Goal: Information Seeking & Learning: Find specific fact

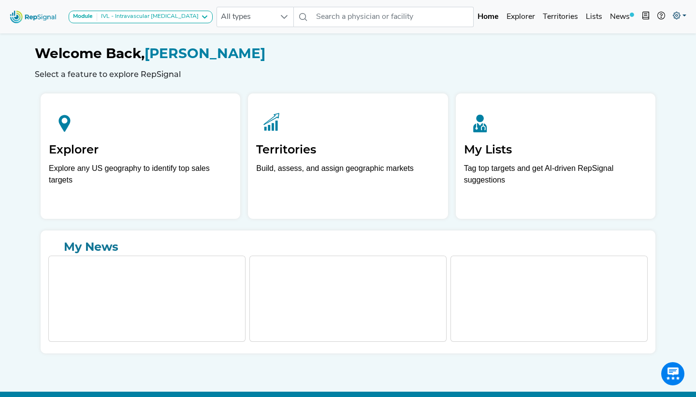
click at [678, 15] on icon at bounding box center [677, 16] width 8 height 8
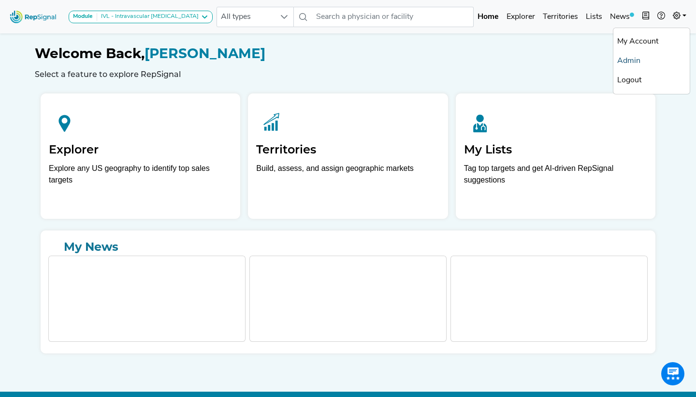
click at [626, 60] on link "Admin" at bounding box center [652, 60] width 76 height 19
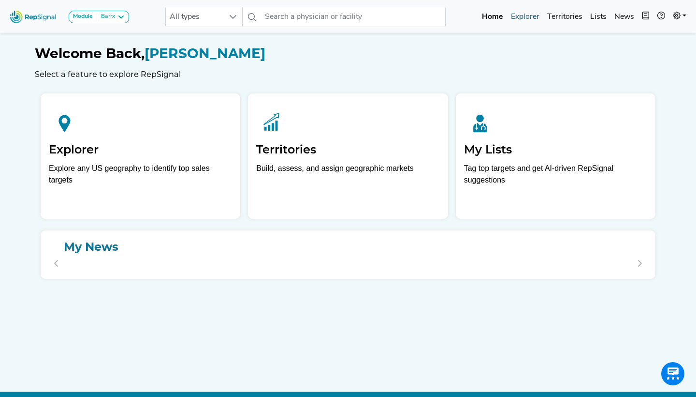
click at [527, 18] on link "Explorer" at bounding box center [525, 16] width 36 height 19
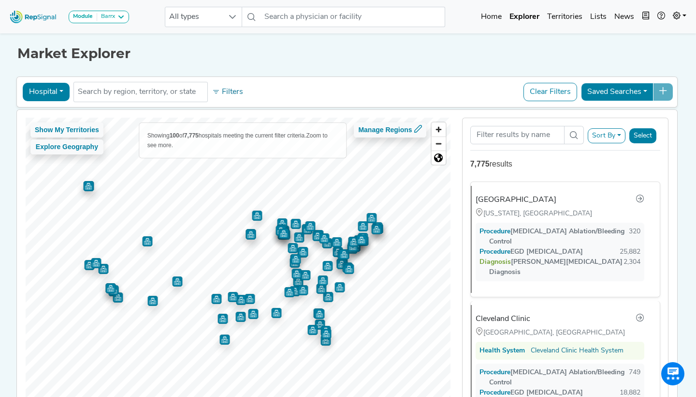
click at [61, 91] on button "Hospital" at bounding box center [46, 92] width 47 height 18
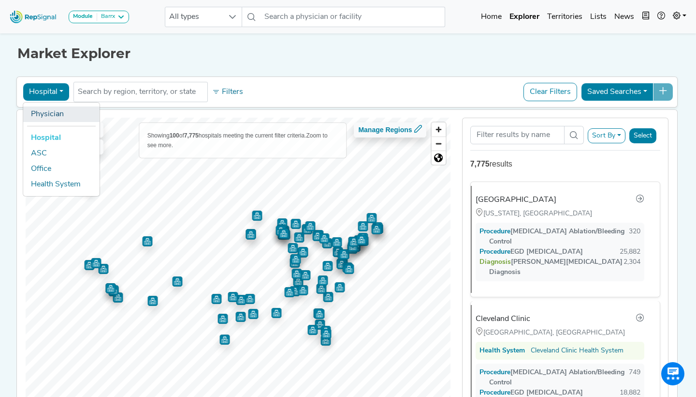
click at [60, 115] on link "Physician" at bounding box center [61, 113] width 76 height 15
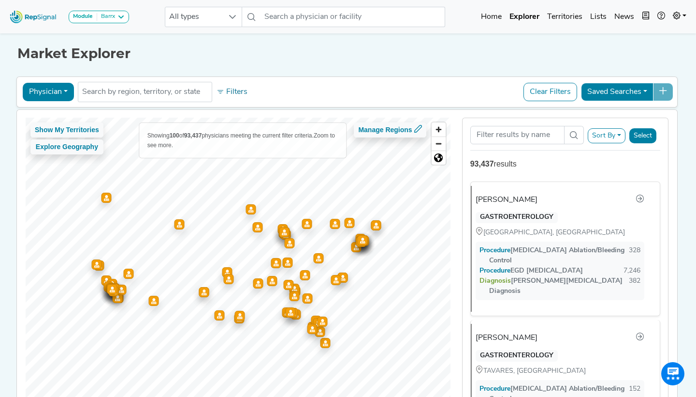
click at [111, 19] on div "Barrx" at bounding box center [106, 17] width 18 height 8
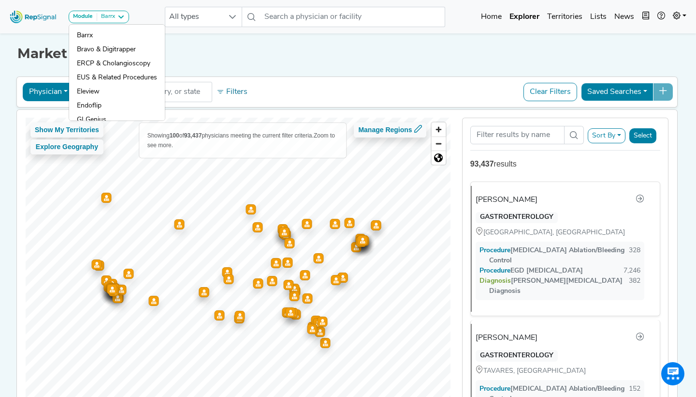
click at [251, 73] on div "Market Explorer Physician Physician Hospital ASC Office Health System No result…" at bounding box center [348, 227] width 638 height 392
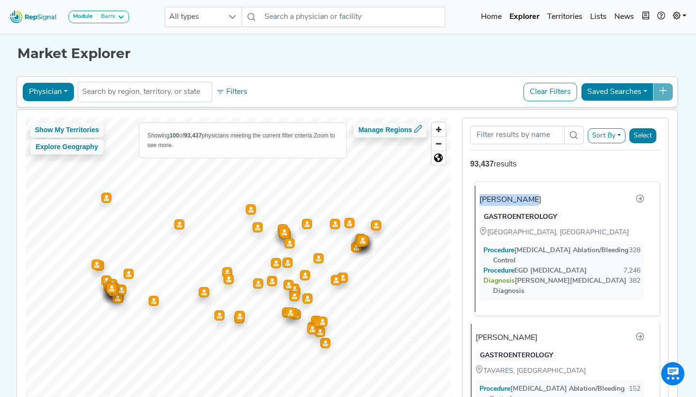
click at [560, 193] on div "[PERSON_NAME]" at bounding box center [562, 199] width 165 height 13
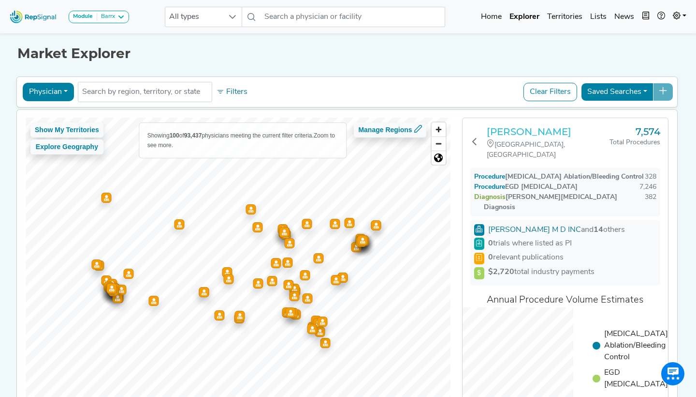
click at [521, 128] on h3 "[PERSON_NAME]" at bounding box center [548, 132] width 123 height 12
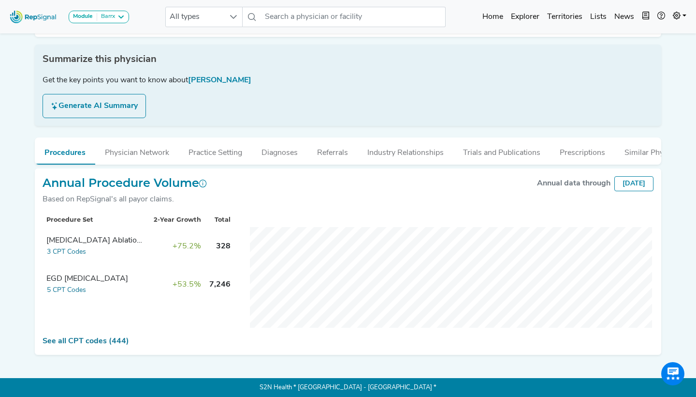
scroll to position [80, 0]
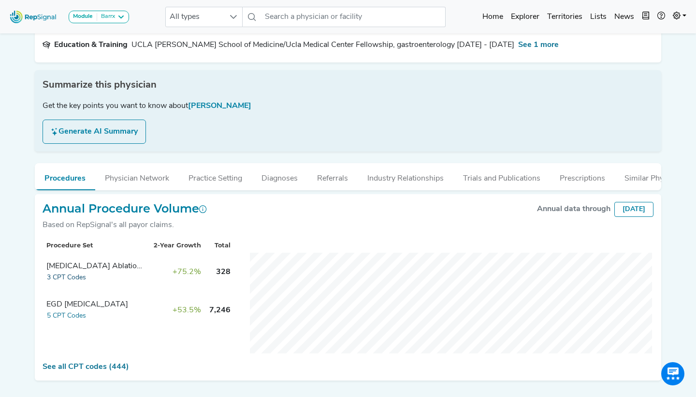
click at [70, 277] on button "3 CPT Codes" at bounding box center [66, 277] width 40 height 11
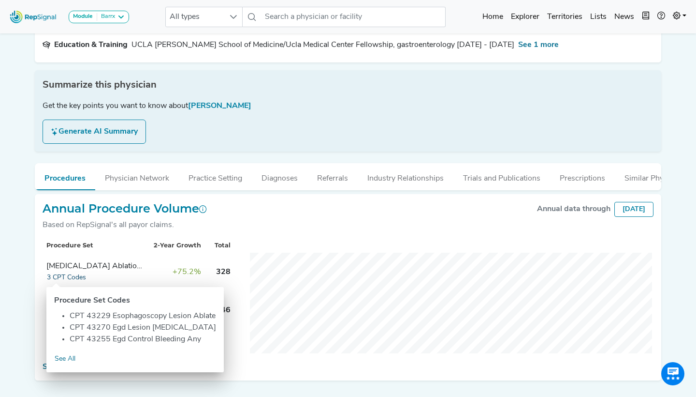
click at [70, 277] on button "3 CPT Codes" at bounding box center [66, 277] width 40 height 11
click at [224, 270] on span "328" at bounding box center [223, 272] width 15 height 8
